Goal: Task Accomplishment & Management: Use online tool/utility

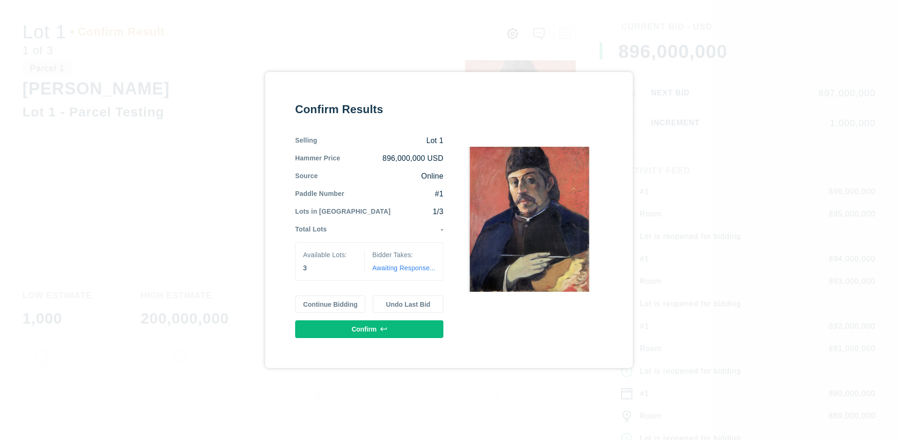
click at [331, 304] on button "Continue Bidding" at bounding box center [330, 305] width 71 height 18
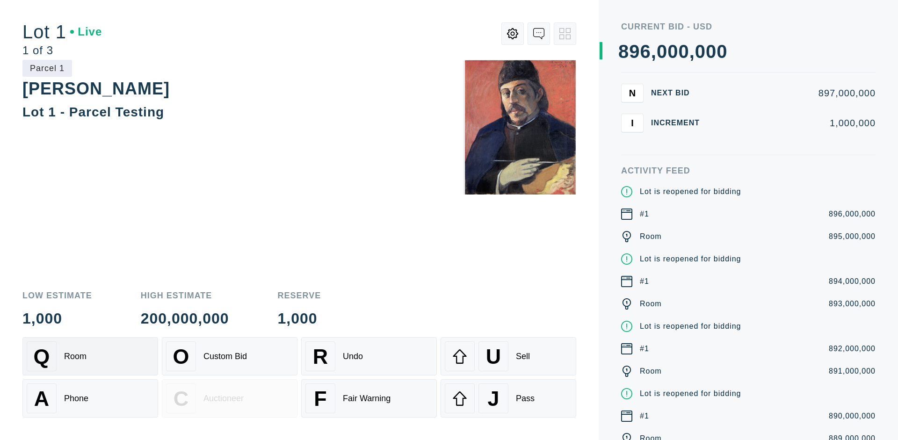
click at [90, 356] on div "Q Room" at bounding box center [90, 356] width 127 height 30
